Goal: Book appointment/travel/reservation

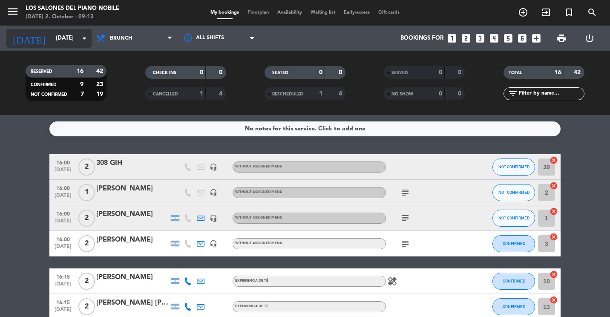
click at [60, 47] on div "[DATE] [DATE] arrow_drop_down" at bounding box center [48, 38] width 85 height 19
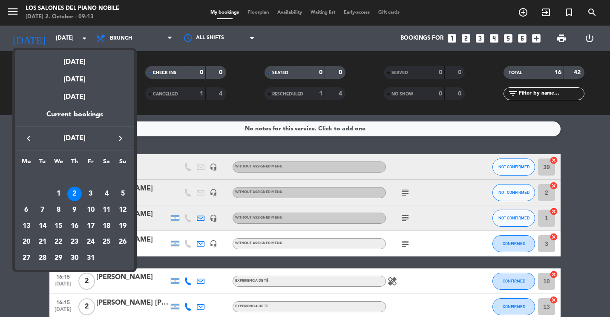
click at [93, 200] on div "3" at bounding box center [91, 194] width 14 height 14
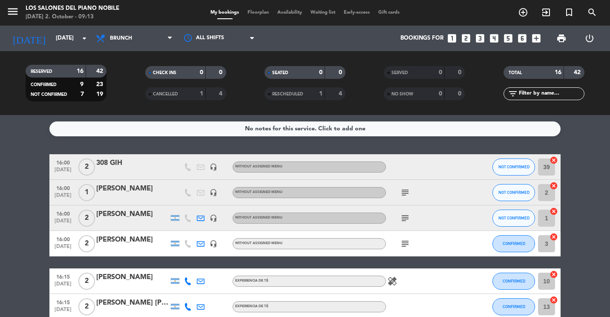
type input "[DATE]"
click at [135, 48] on div "All services Breakfast Brunch Lunch Dinner Brunch All services Breakfast Brunch…" at bounding box center [134, 39] width 85 height 26
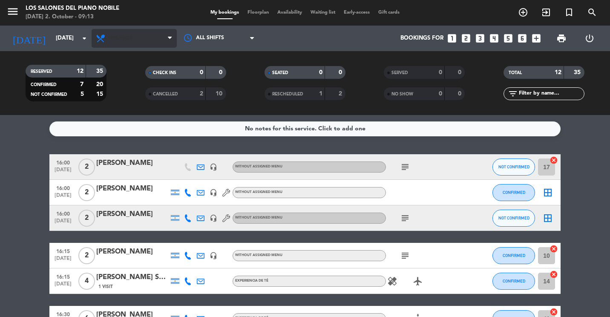
click at [132, 46] on span "Brunch" at bounding box center [134, 38] width 85 height 19
click at [126, 111] on div "menu Los Salones del Piano [PERSON_NAME] [DATE] 2. October - 09:13 My bookings …" at bounding box center [305, 57] width 610 height 115
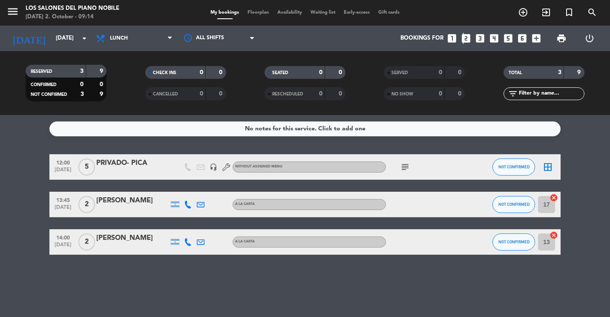
click at [462, 37] on icon "looks_two" at bounding box center [466, 38] width 11 height 11
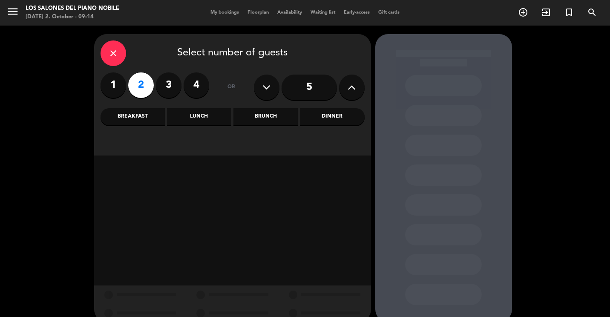
click at [211, 117] on div "Lunch" at bounding box center [199, 116] width 64 height 17
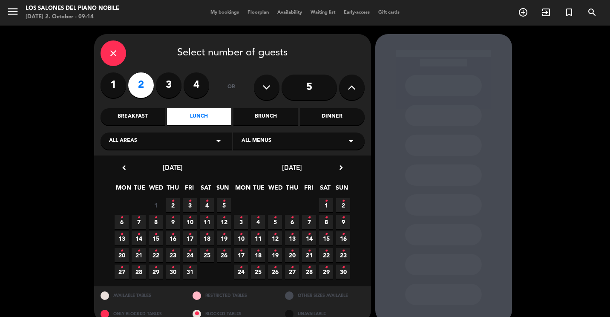
click at [189, 202] on icon "•" at bounding box center [189, 201] width 3 height 14
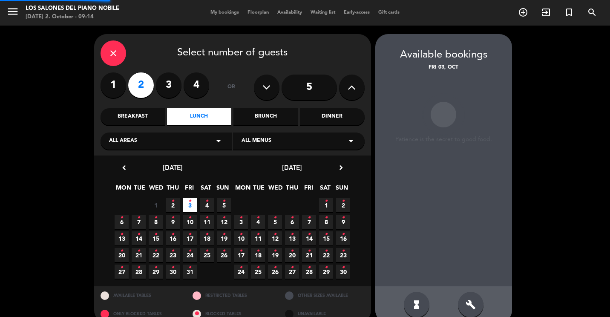
scroll to position [14, 0]
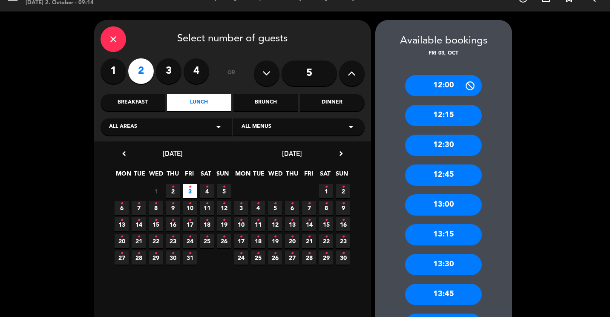
click at [448, 267] on div "13:30" at bounding box center [443, 264] width 77 height 21
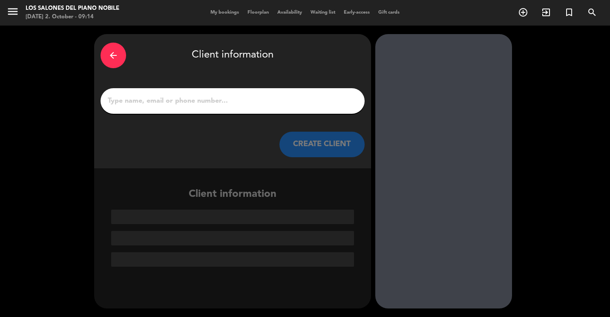
scroll to position [0, 0]
drag, startPoint x: 316, startPoint y: 121, endPoint x: 295, endPoint y: 94, distance: 33.7
click at [313, 117] on div "arrow_back Client information CREATE CLIENT" at bounding box center [232, 101] width 277 height 134
click at [295, 94] on div at bounding box center [233, 101] width 264 height 26
click at [189, 101] on input "1" at bounding box center [232, 101] width 251 height 12
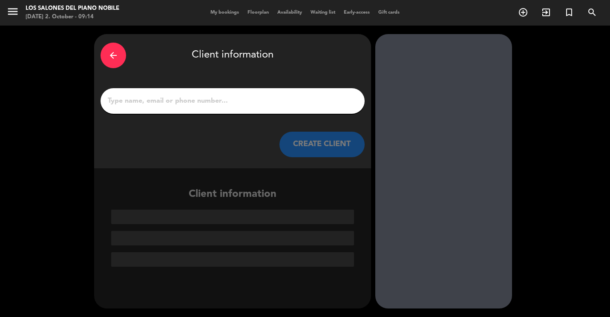
paste input "[PERSON_NAME]"
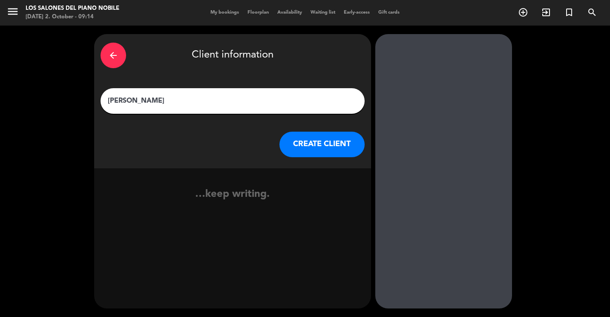
type input "[PERSON_NAME]"
click at [314, 147] on button "CREATE CLIENT" at bounding box center [322, 145] width 85 height 26
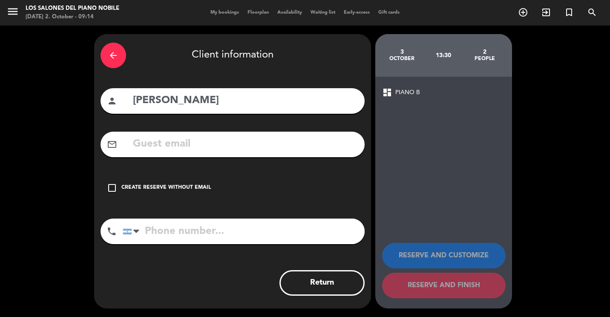
click at [248, 147] on input "text" at bounding box center [245, 144] width 226 height 17
paste input "[EMAIL_ADDRESS][DOMAIN_NAME]"
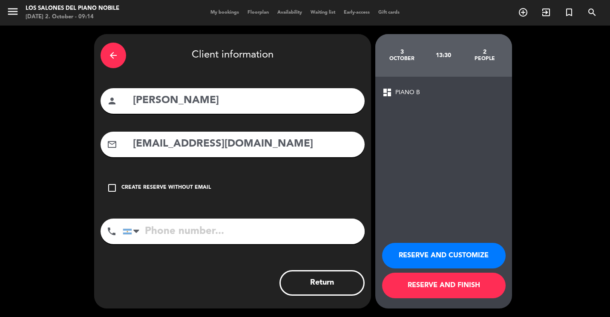
type input "[EMAIL_ADDRESS][DOMAIN_NAME]"
click at [205, 225] on input "tel" at bounding box center [244, 232] width 242 height 26
paste input "1135231010"
type input "1135231010"
click at [443, 258] on button "RESERVE AND CUSTOMIZE" at bounding box center [444, 256] width 124 height 26
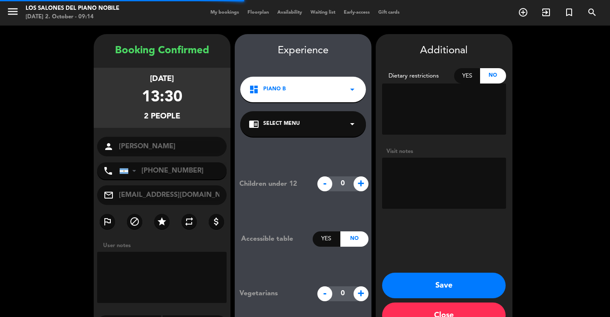
scroll to position [24, 0]
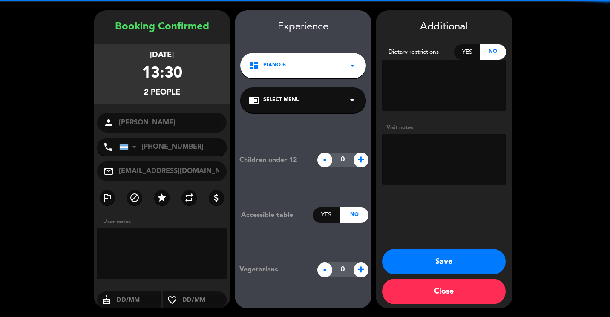
click at [407, 166] on textarea at bounding box center [444, 159] width 124 height 51
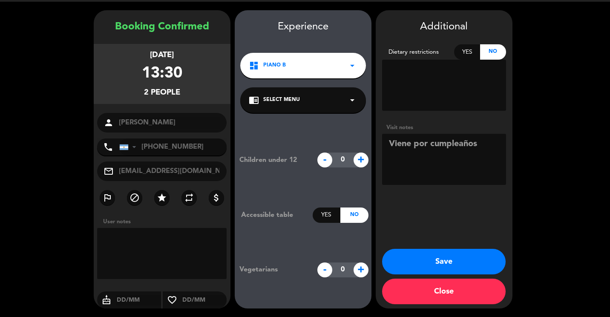
type textarea "Viene por cumpleaños"
click at [446, 270] on button "Save" at bounding box center [444, 262] width 124 height 26
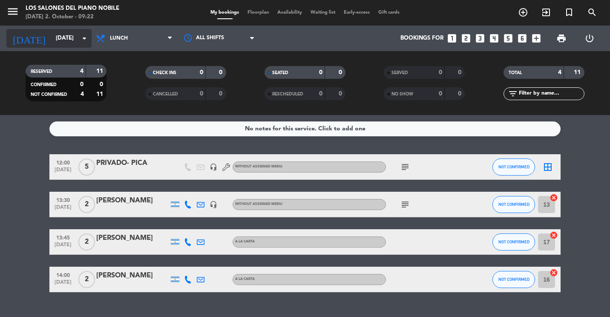
click at [52, 43] on input "[DATE]" at bounding box center [89, 38] width 75 height 15
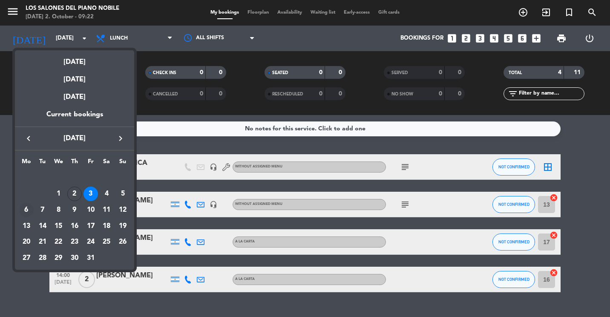
click at [19, 203] on td "6" at bounding box center [26, 210] width 16 height 16
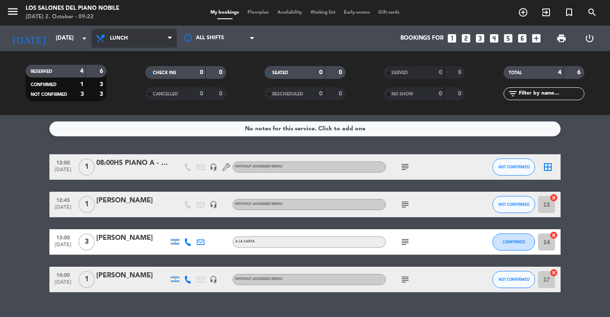
click at [121, 37] on span "Lunch" at bounding box center [119, 38] width 18 height 6
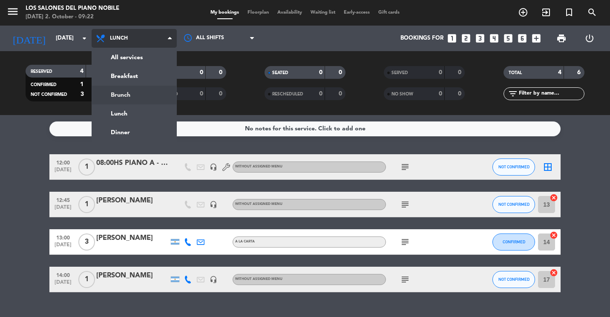
click at [128, 95] on div "menu Los Salones del Piano [PERSON_NAME] [DATE] 2. October - 09:22 My bookings …" at bounding box center [305, 57] width 610 height 115
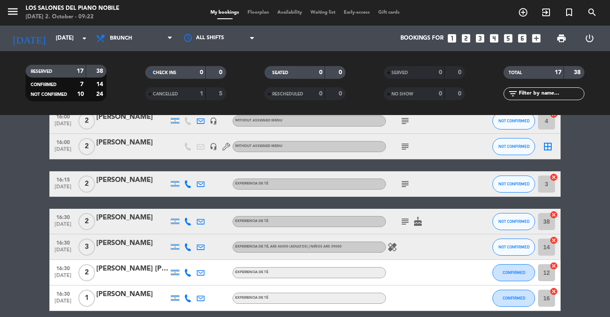
scroll to position [128, 0]
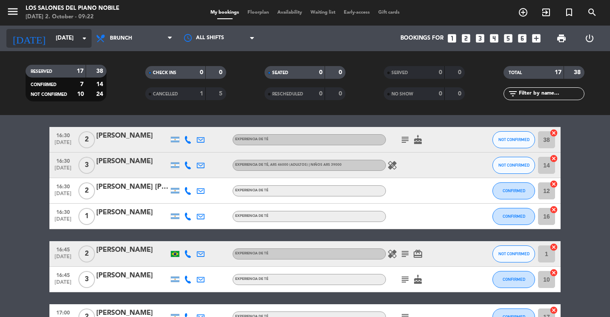
click at [69, 46] on div "[DATE] [DATE] arrow_drop_down" at bounding box center [48, 38] width 85 height 19
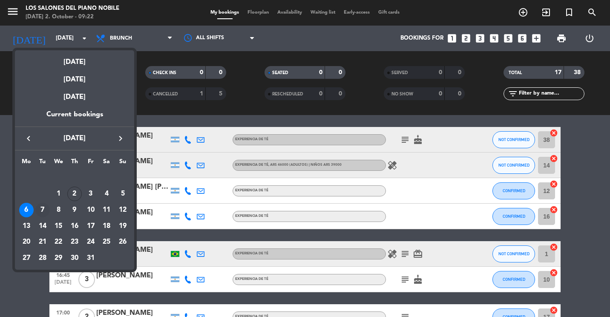
click at [45, 205] on div "7" at bounding box center [42, 210] width 14 height 14
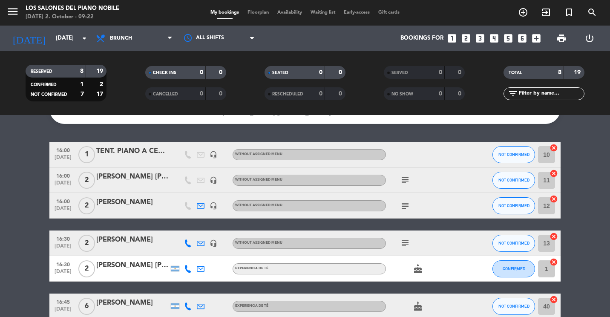
scroll to position [0, 0]
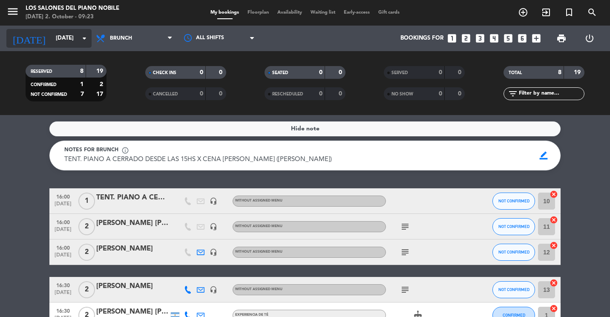
click at [52, 36] on input "[DATE]" at bounding box center [89, 38] width 75 height 15
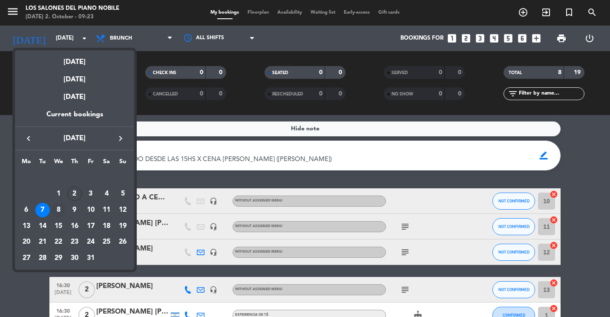
click at [62, 213] on div "8" at bounding box center [58, 210] width 14 height 14
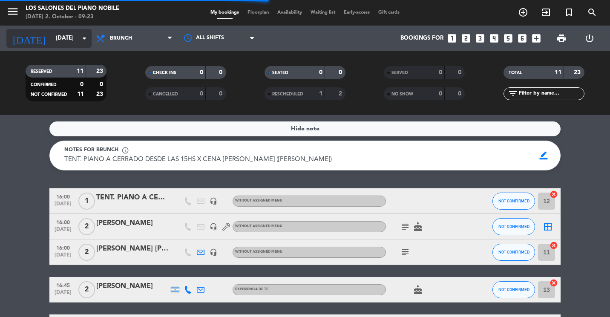
click at [69, 40] on input "[DATE]" at bounding box center [89, 38] width 75 height 15
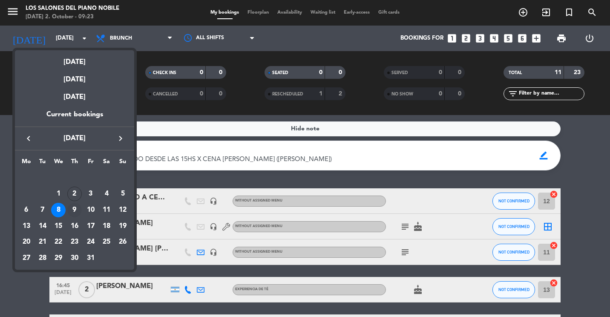
click at [75, 209] on div "9" at bounding box center [74, 210] width 14 height 14
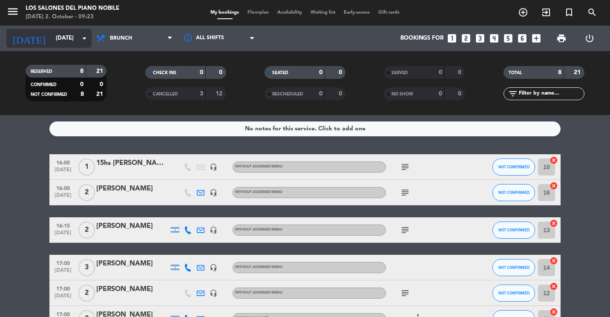
click at [63, 39] on input "[DATE]" at bounding box center [89, 38] width 75 height 15
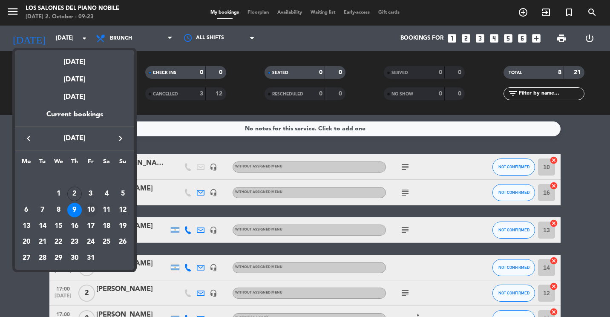
click at [92, 202] on td "10" at bounding box center [91, 210] width 16 height 16
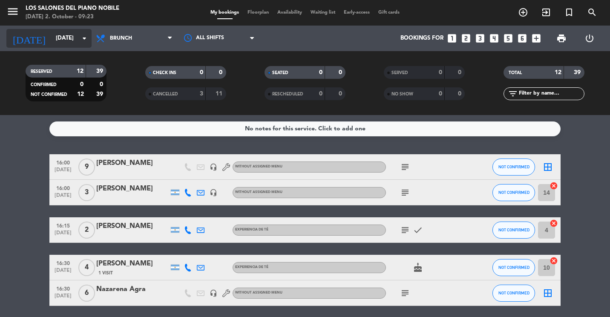
click at [68, 39] on input "[DATE]" at bounding box center [89, 38] width 75 height 15
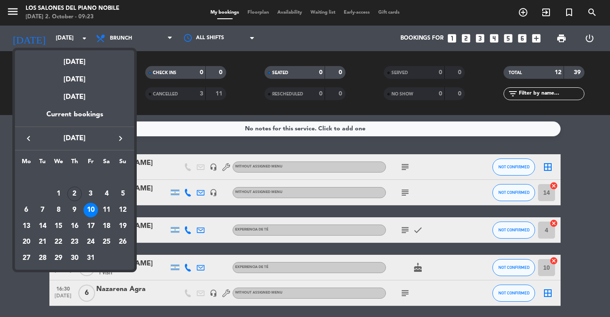
click at [176, 113] on div at bounding box center [305, 158] width 610 height 317
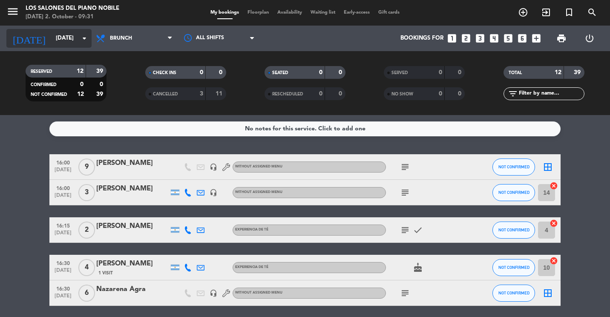
click at [52, 39] on input "[DATE]" at bounding box center [89, 38] width 75 height 15
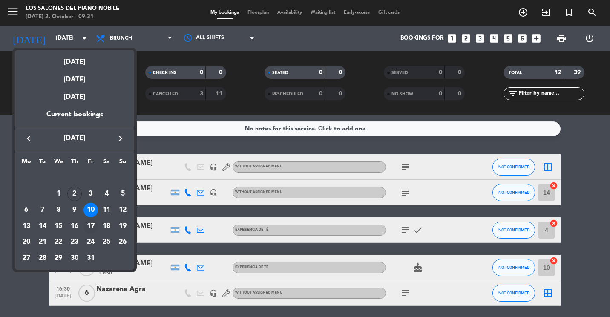
click at [88, 228] on div "17" at bounding box center [91, 226] width 14 height 14
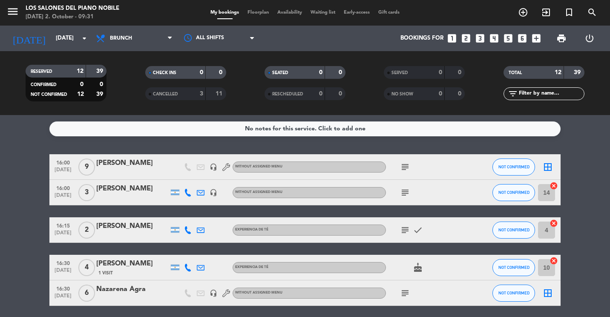
type input "[DATE]"
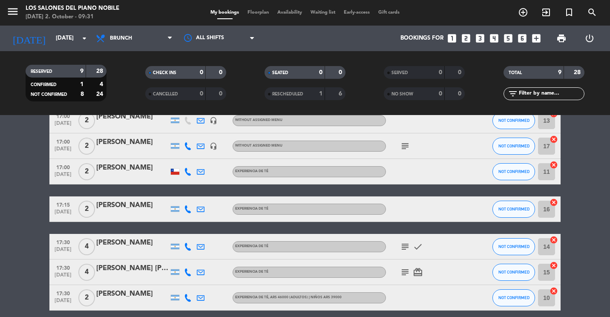
scroll to position [72, 0]
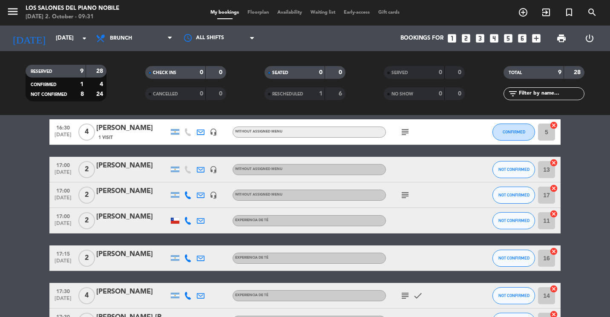
click at [135, 199] on div at bounding box center [132, 200] width 72 height 7
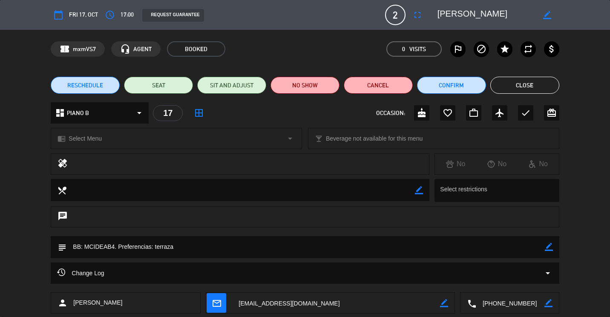
click at [541, 86] on button "Close" at bounding box center [525, 85] width 69 height 17
